Goal: Transaction & Acquisition: Purchase product/service

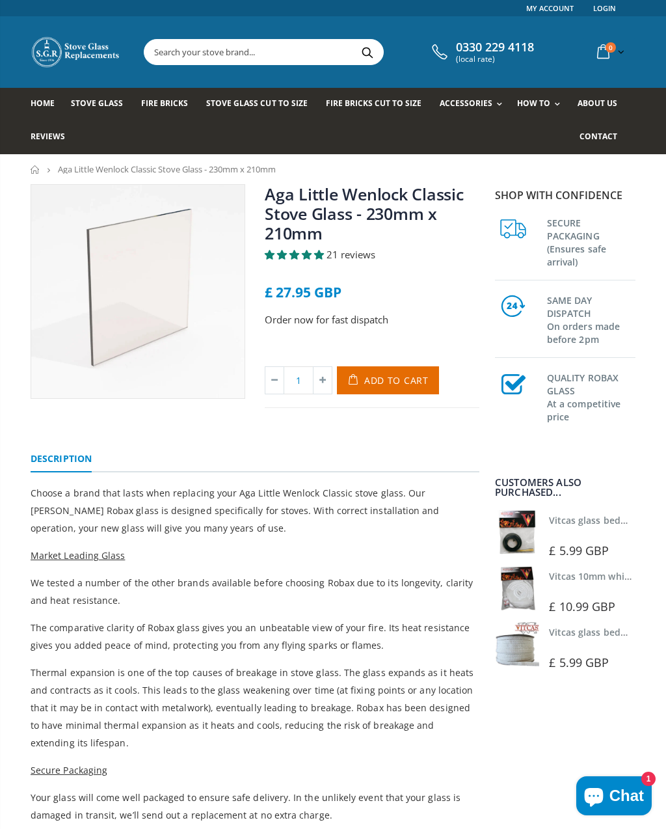
click at [46, 111] on link "Home" at bounding box center [48, 104] width 34 height 33
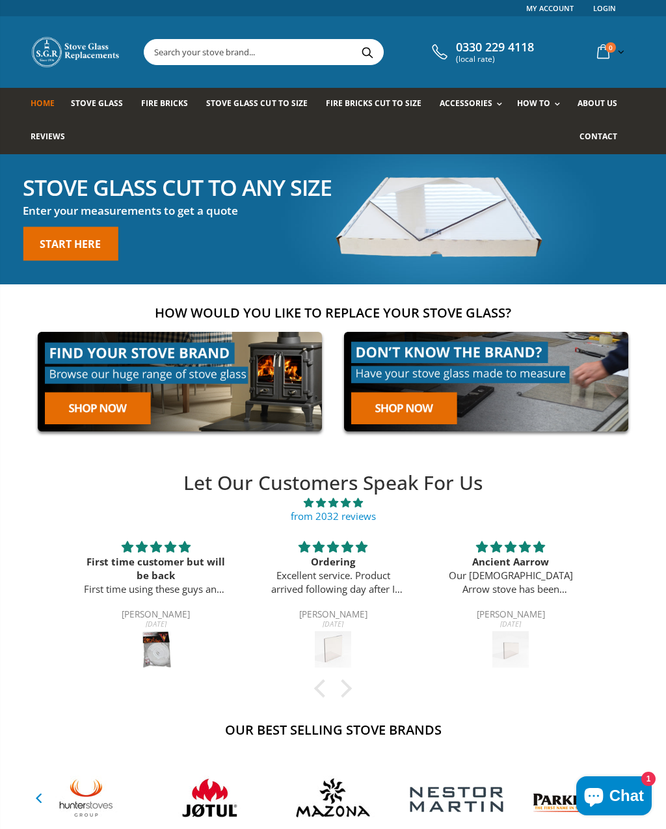
click at [94, 103] on span "Stove Glass" at bounding box center [97, 103] width 52 height 11
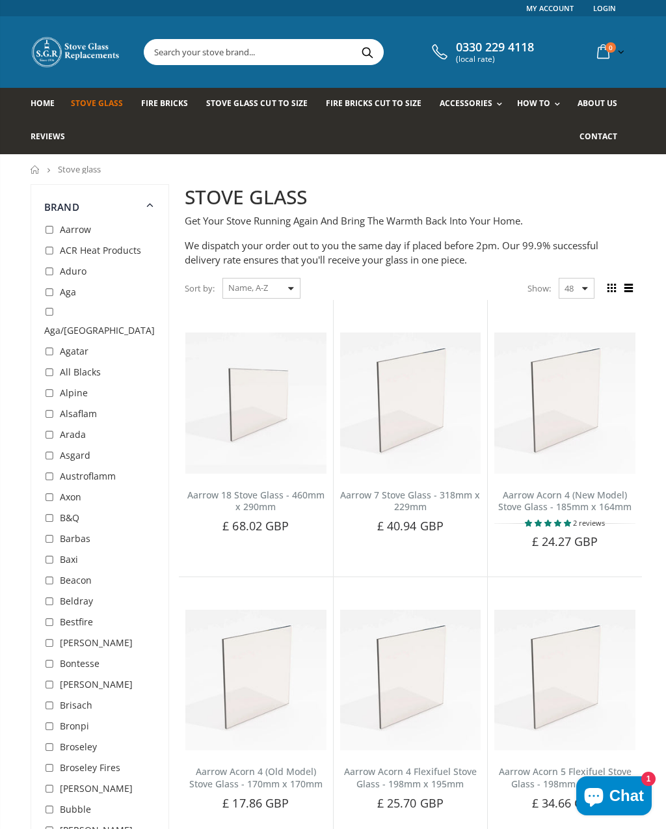
click at [56, 295] on input "checkbox" at bounding box center [50, 292] width 13 height 13
checkbox input "true"
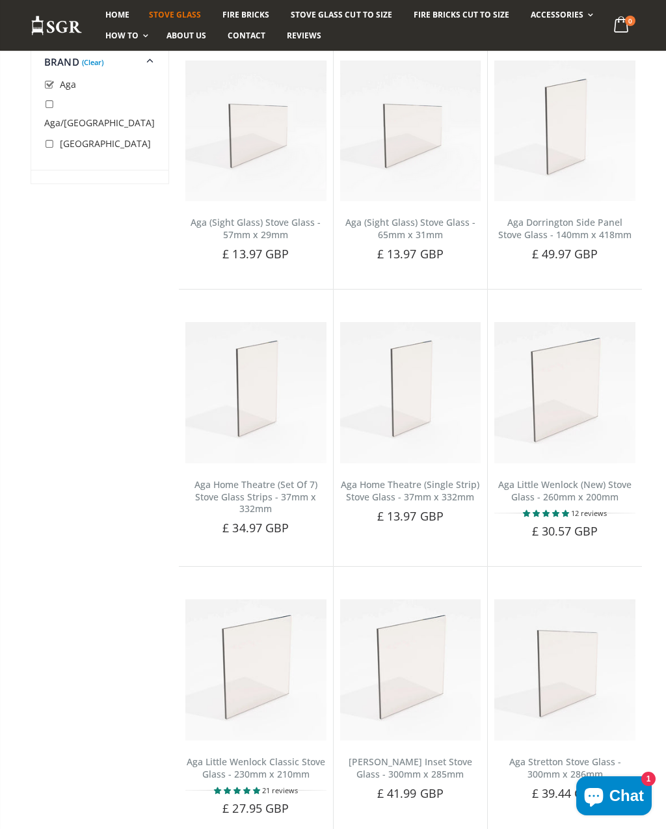
scroll to position [276, 0]
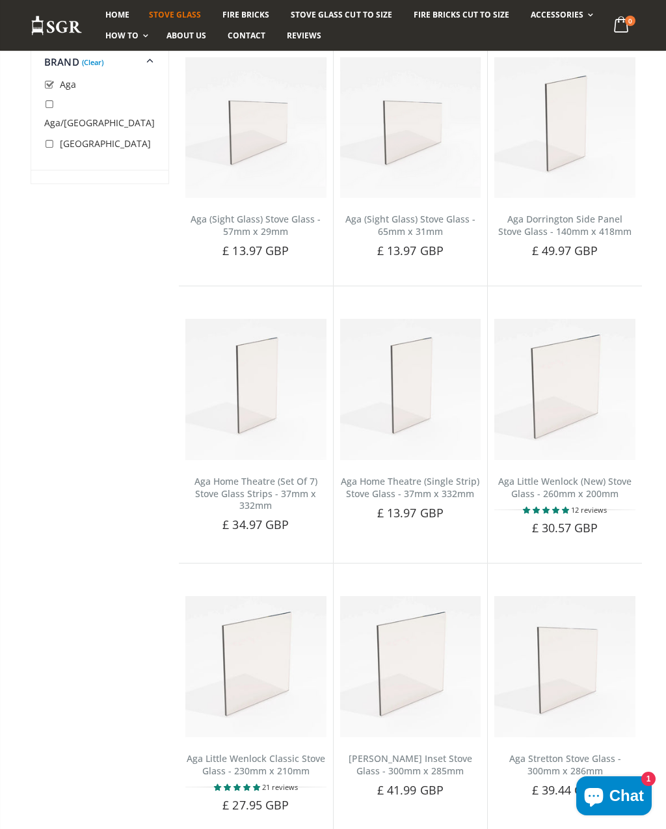
click at [571, 392] on img at bounding box center [565, 389] width 141 height 141
